Goal: Find specific page/section: Find specific page/section

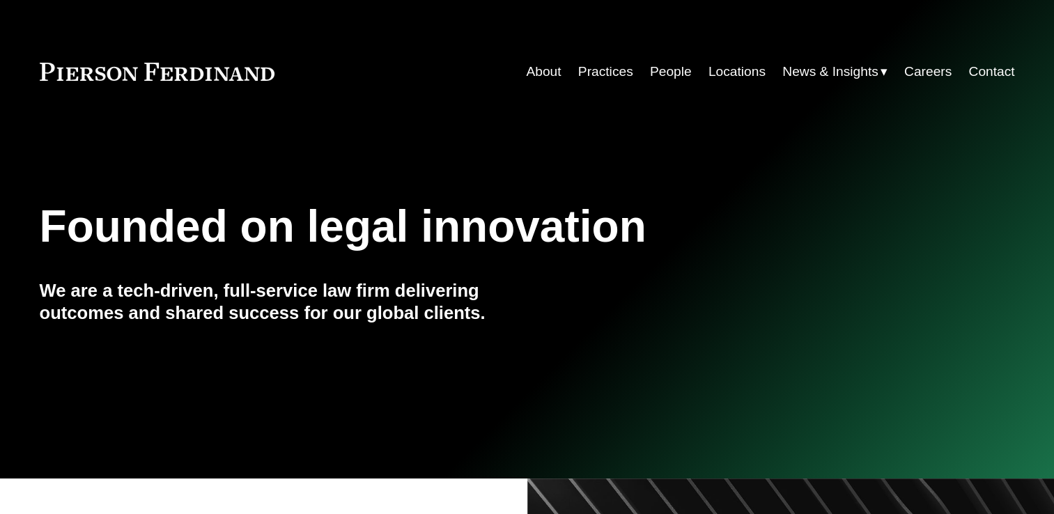
click at [670, 70] on link "People" at bounding box center [671, 72] width 42 height 26
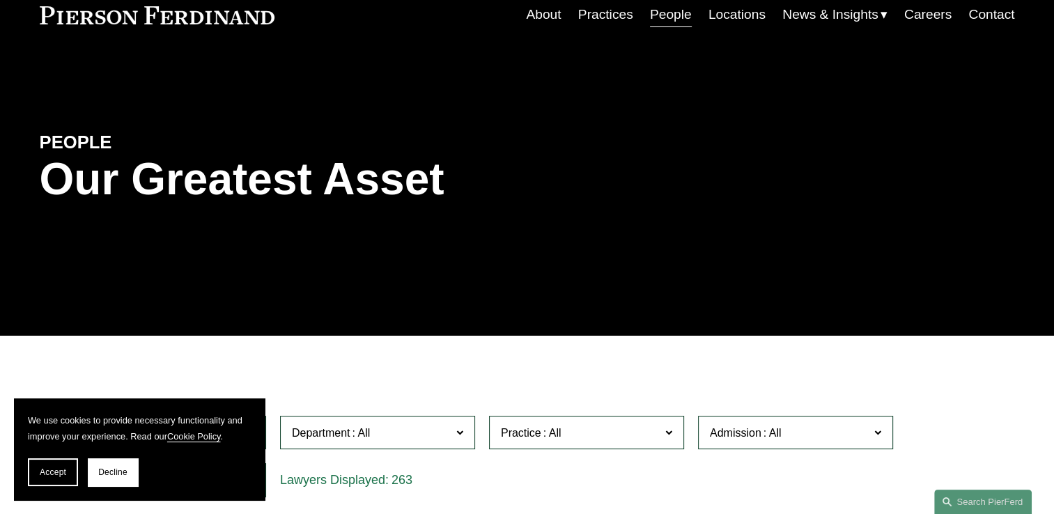
scroll to position [70, 0]
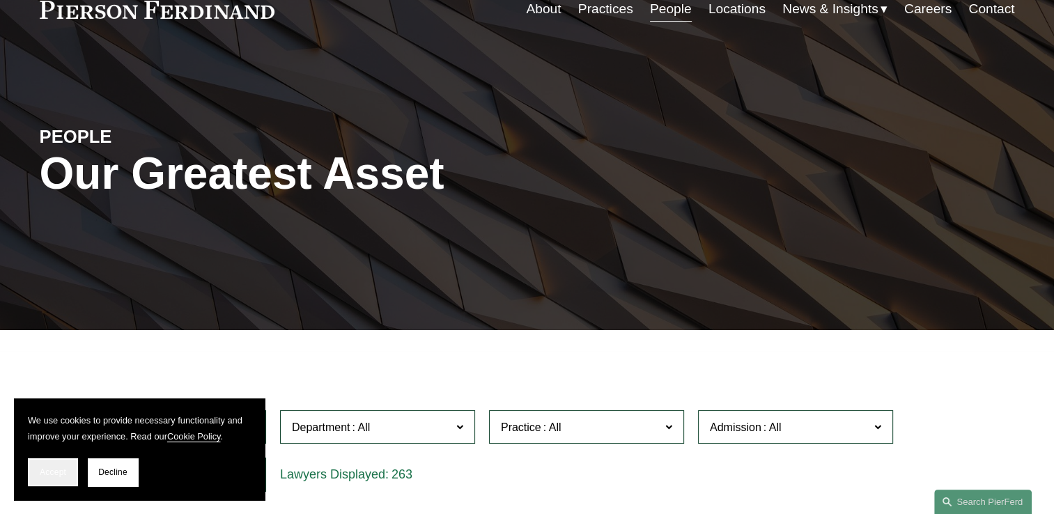
click at [56, 480] on button "Accept" at bounding box center [53, 473] width 50 height 28
